Goal: Find contact information: Find contact information

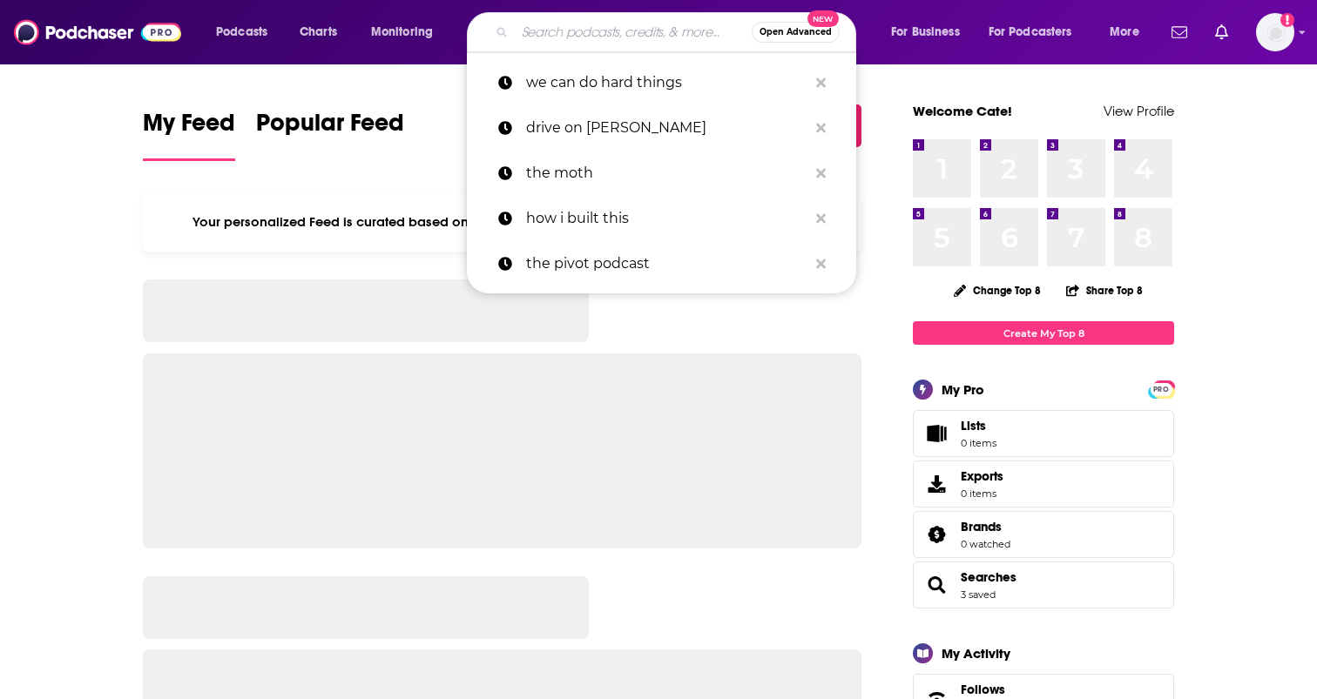
click at [581, 24] on input "Search podcasts, credits, & more..." at bounding box center [633, 32] width 237 height 28
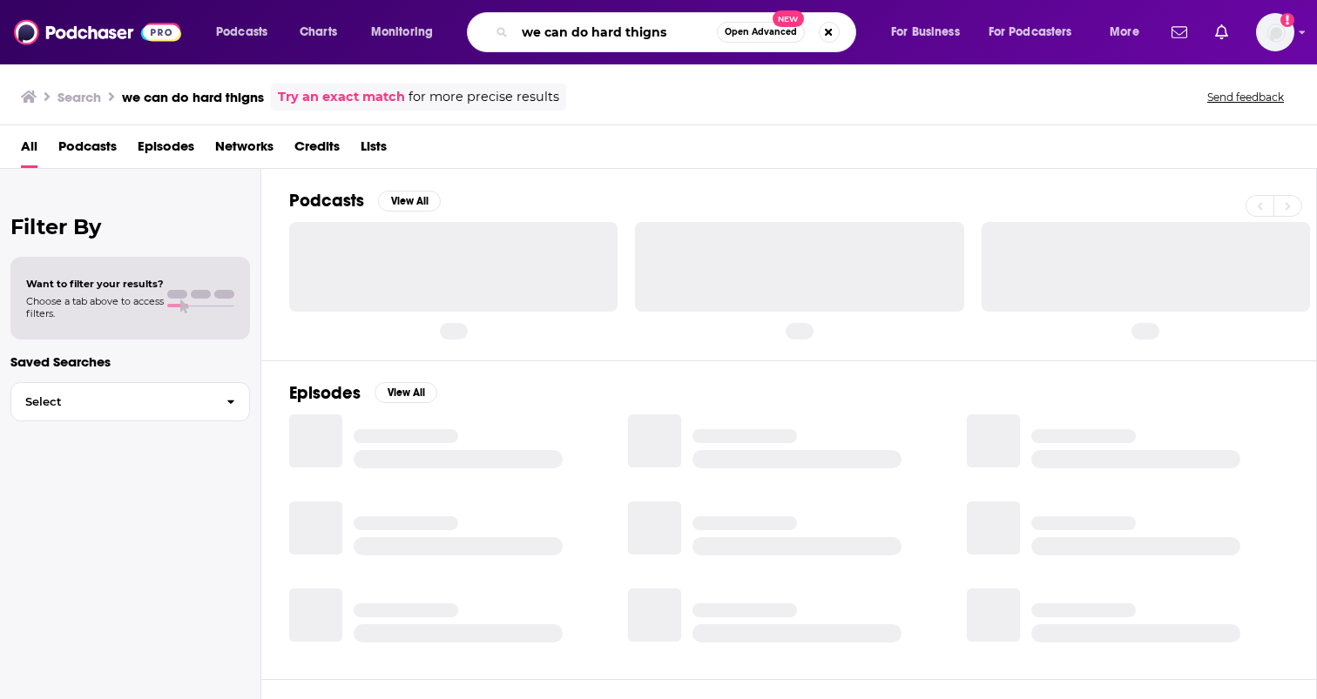
click at [668, 37] on input "we can do hard thigns" at bounding box center [616, 32] width 202 height 28
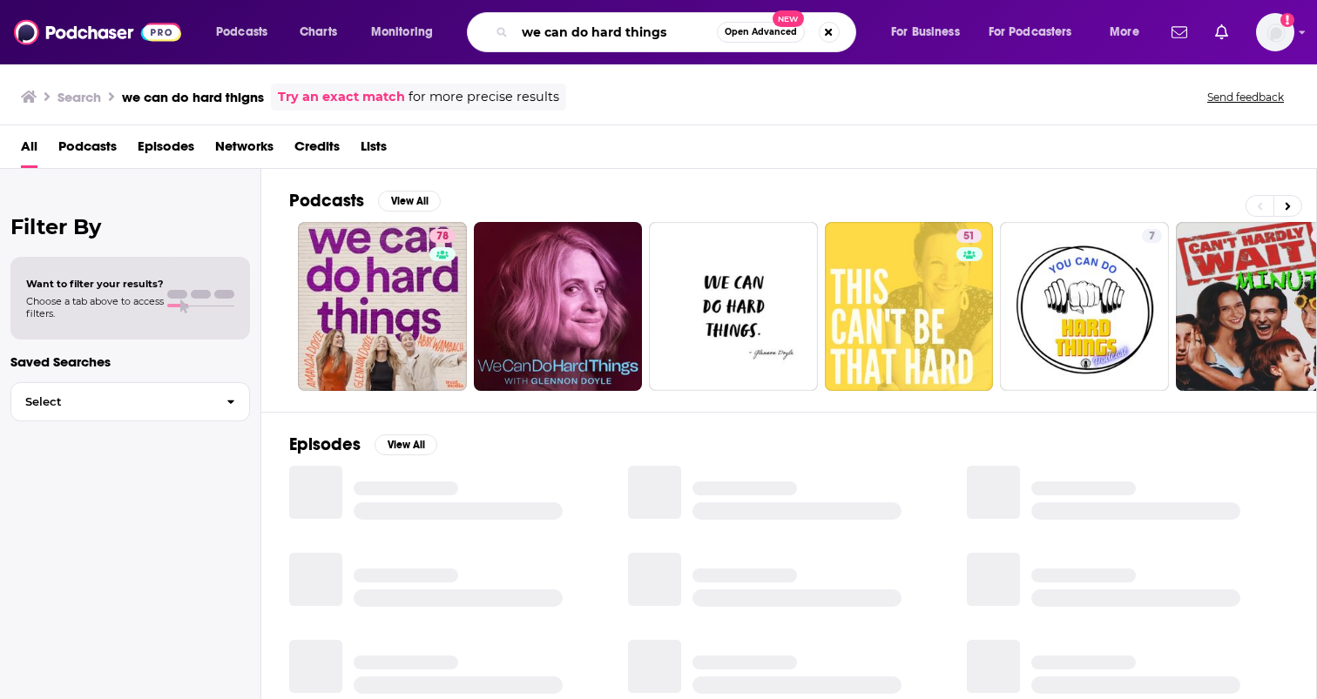
type input "we can do hard things"
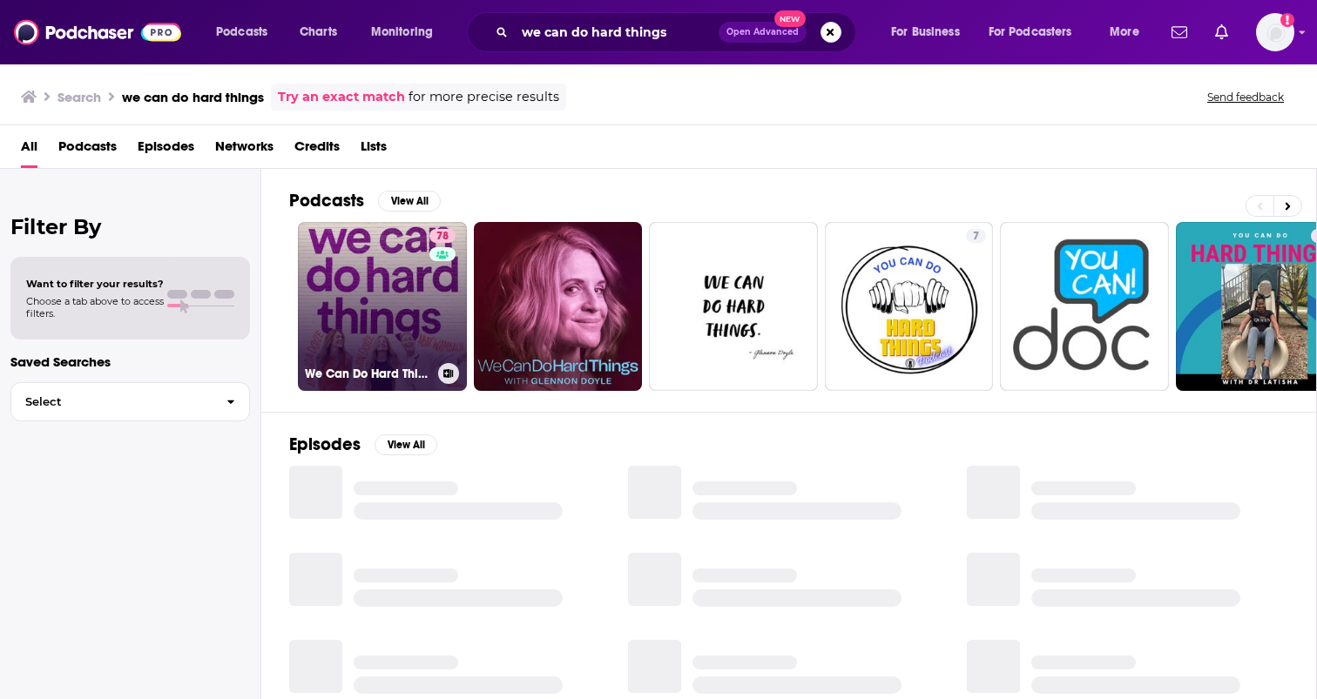
click at [405, 288] on link "78 We Can Do Hard Things" at bounding box center [382, 306] width 169 height 169
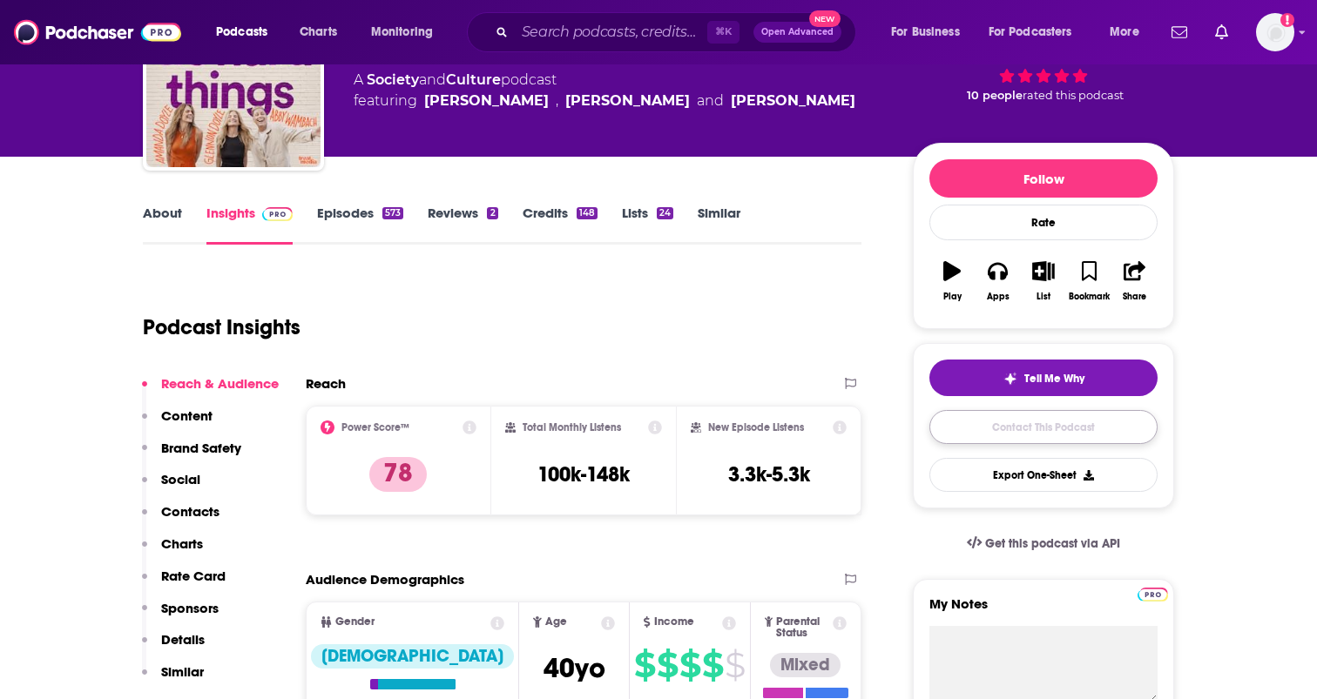
click at [1040, 429] on link "Contact This Podcast" at bounding box center [1043, 427] width 228 height 34
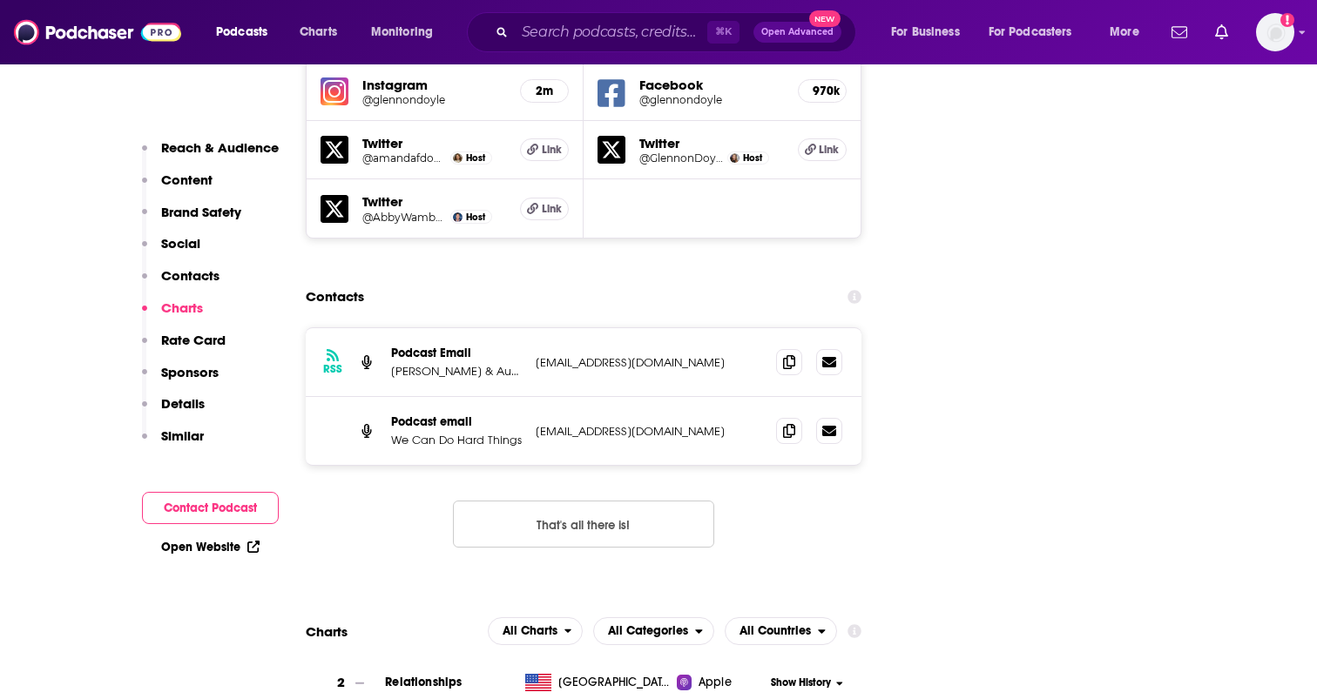
scroll to position [2138, 0]
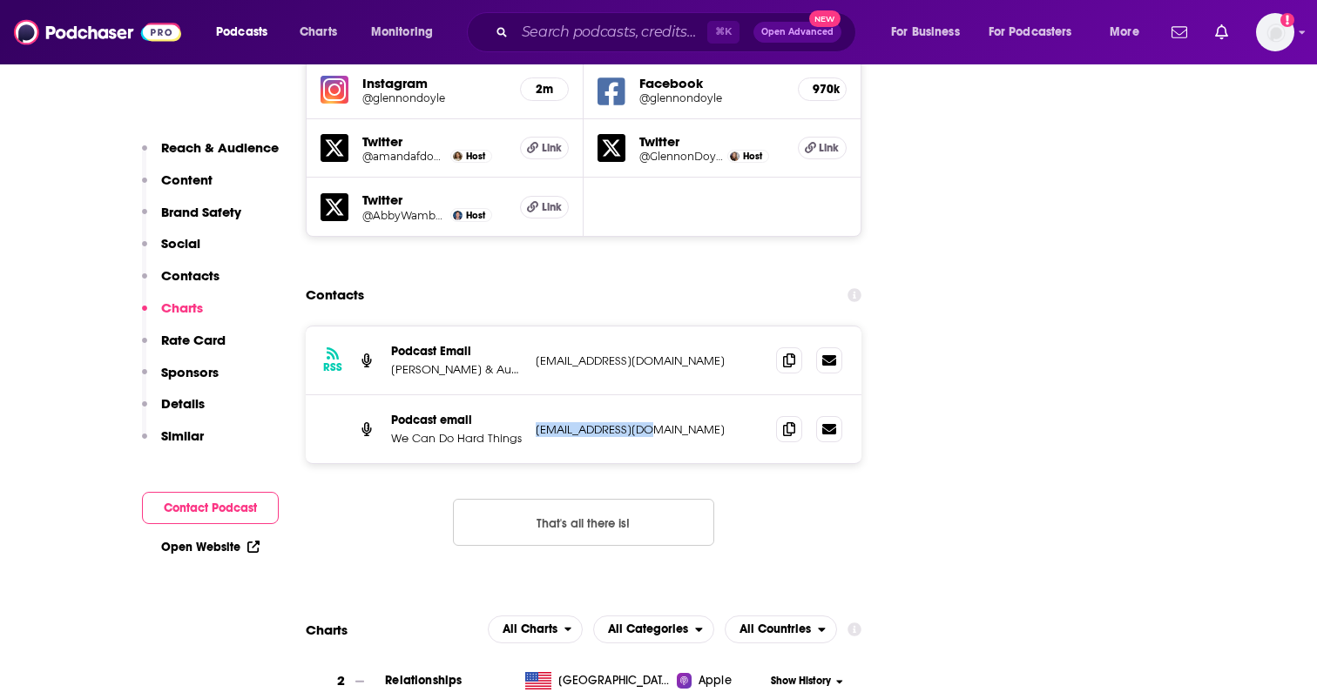
drag, startPoint x: 536, startPoint y: 327, endPoint x: 661, endPoint y: 327, distance: 125.4
click at [661, 422] on p "[EMAIL_ADDRESS][DOMAIN_NAME]" at bounding box center [649, 429] width 226 height 15
copy p "[EMAIL_ADDRESS][DOMAIN_NAME]"
